Goal: Task Accomplishment & Management: Use online tool/utility

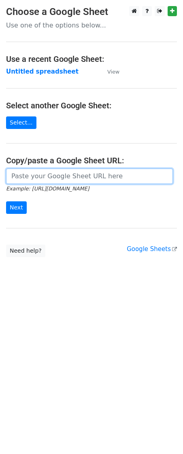
click at [62, 175] on input "url" at bounding box center [89, 176] width 167 height 15
paste input "{{Name}}, let me know what you think."
paste input "[URL][DOMAIN_NAME]"
type input "https://docs.google.com/spreadsheets/d/1uE0vptwlOd_vVTG_oEa_TzLTbkp54gHQclc_nxp…"
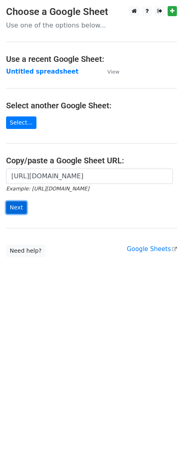
click at [23, 213] on input "Next" at bounding box center [16, 207] width 21 height 13
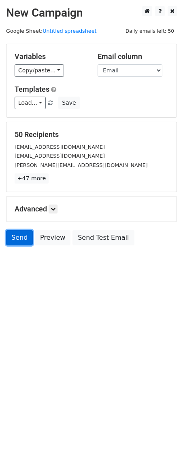
click at [16, 237] on link "Send" at bounding box center [19, 237] width 27 height 15
